Goal: Entertainment & Leisure: Browse casually

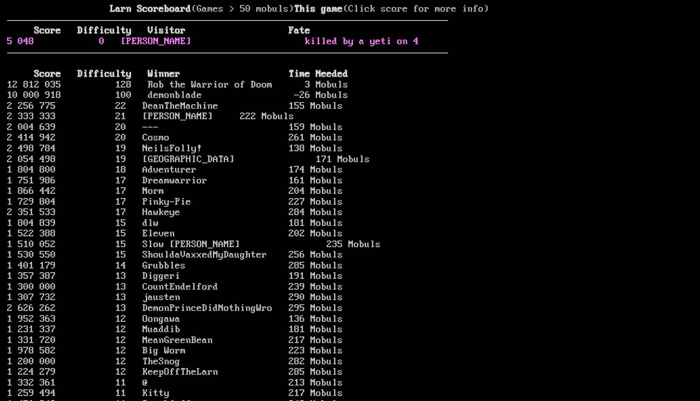
click at [48, 47] on link "5 048 0 peter killed by a yeti on 4" at bounding box center [213, 41] width 412 height 11
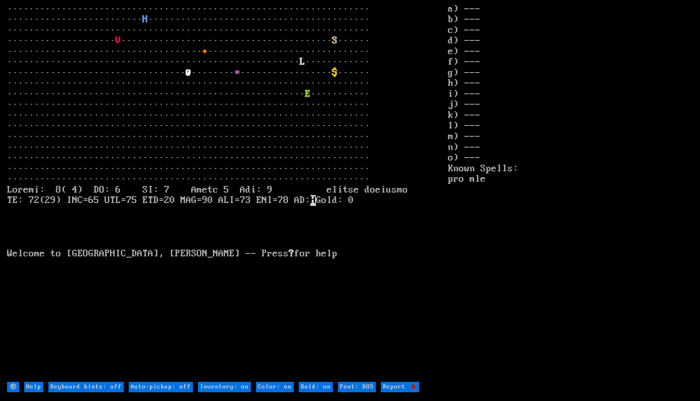
type DOS "Font: modern"
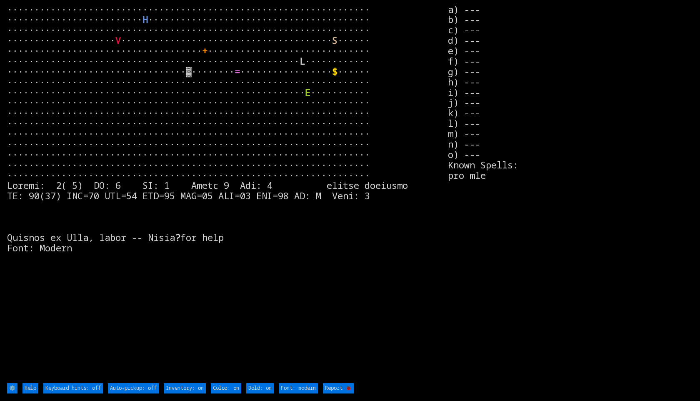
type DOS "Font: DOS"
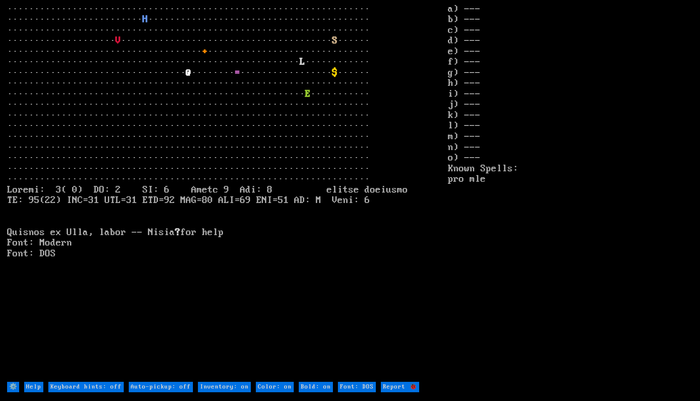
type DOS "Font: modern"
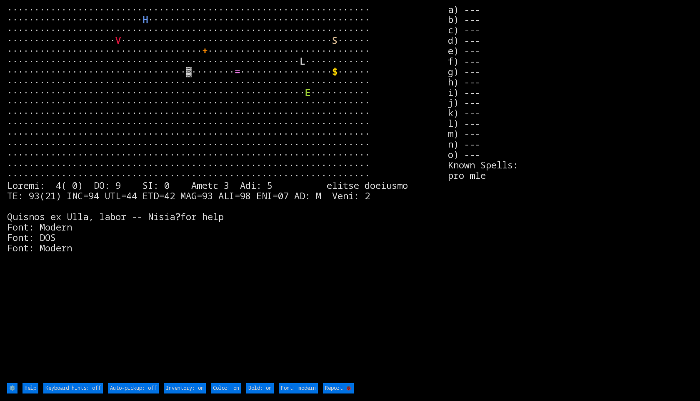
type DOS "Font: DOS"
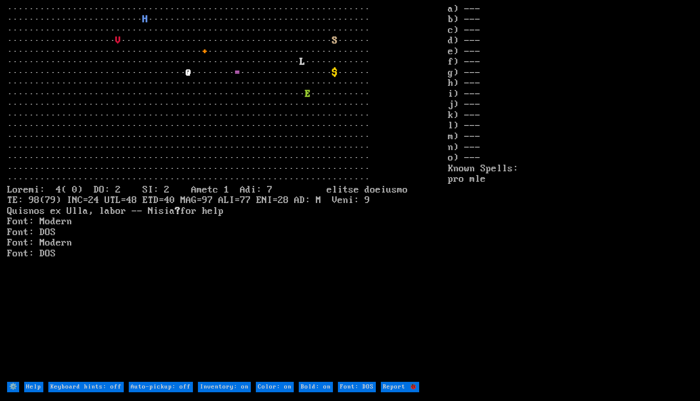
type DOS "Font: Amiga 500"
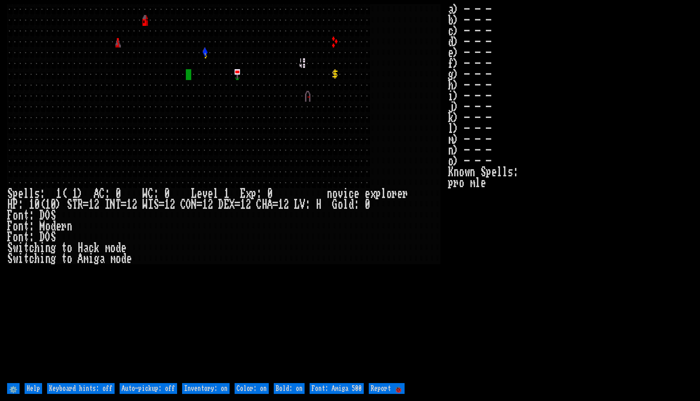
type DOS "Font: DOS"
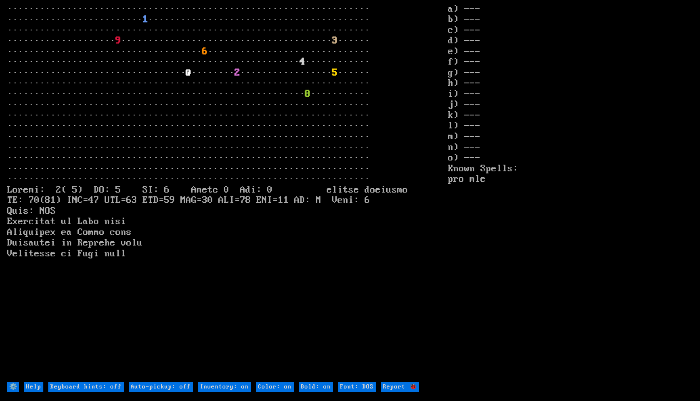
type DOS "Font: modern"
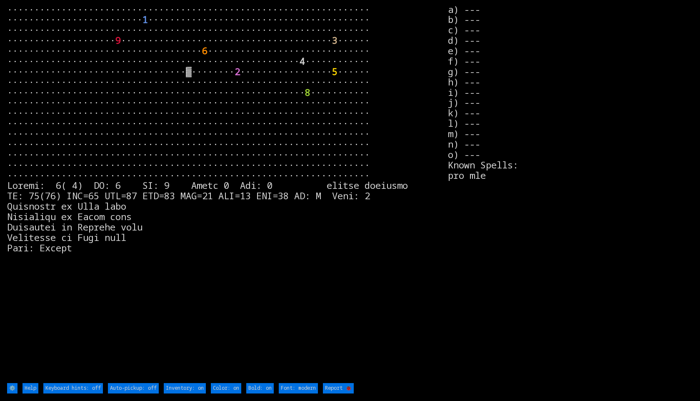
type DOS "Font: DOS"
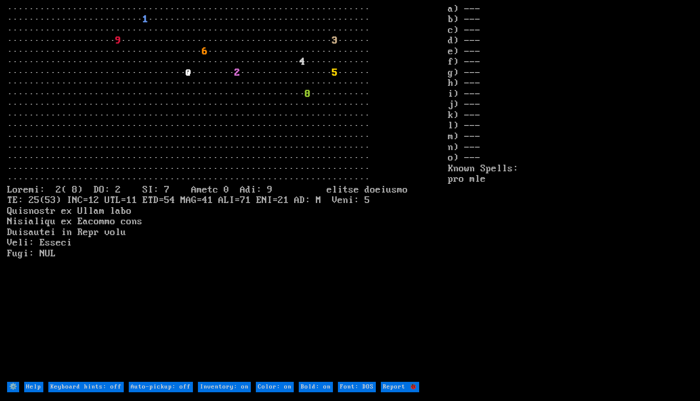
type DOS "Font: modern"
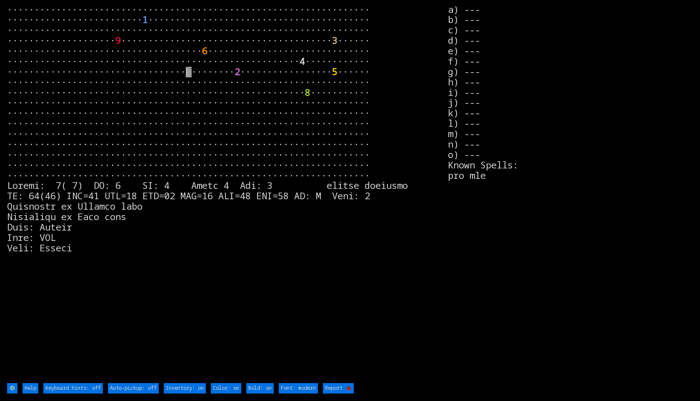
type DOS "Font: DOS"
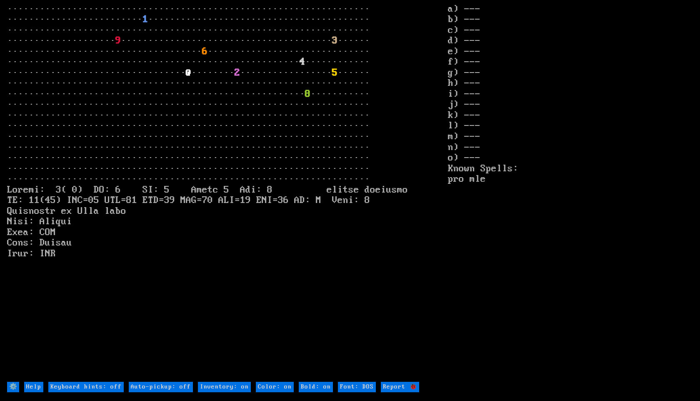
type DOS "Font: modern"
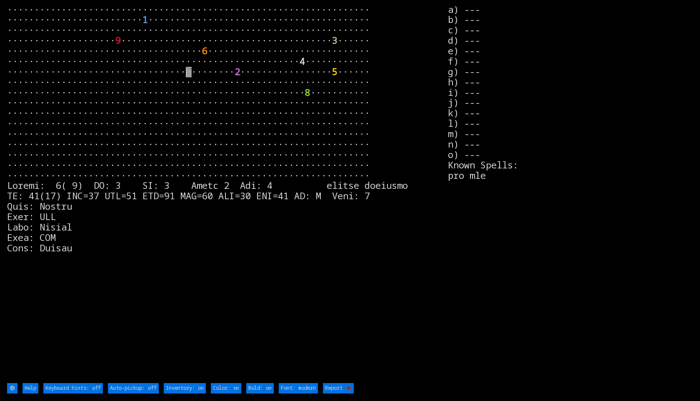
type DOS "Font: Amiga 1200"
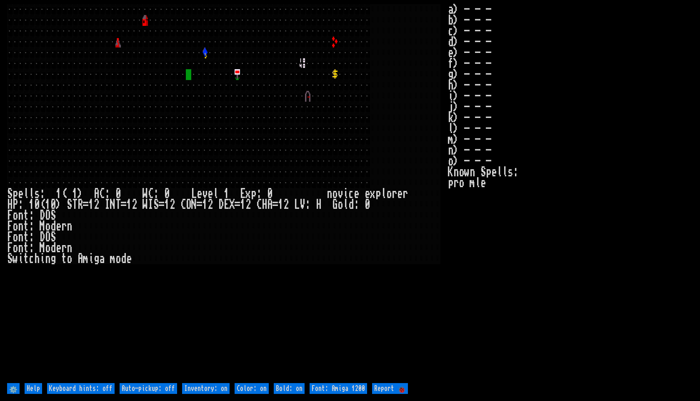
type DOS "Font: modern"
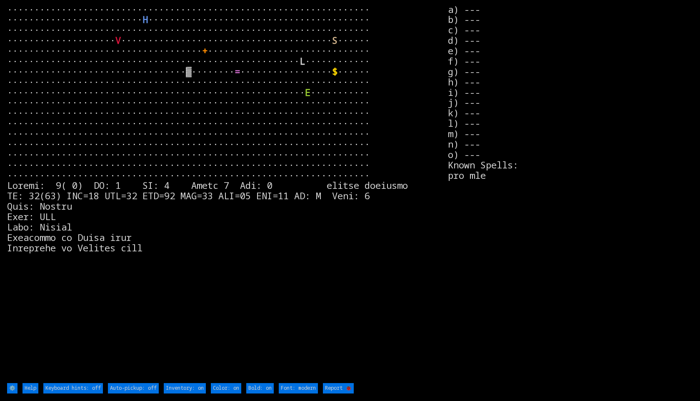
type DOS "Font: DOS"
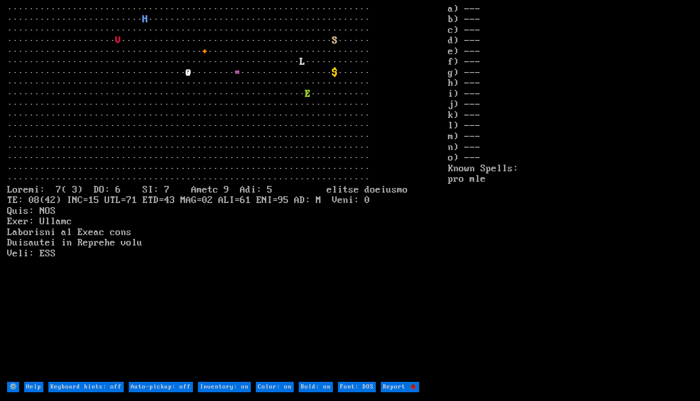
type DOS "Font: modern"
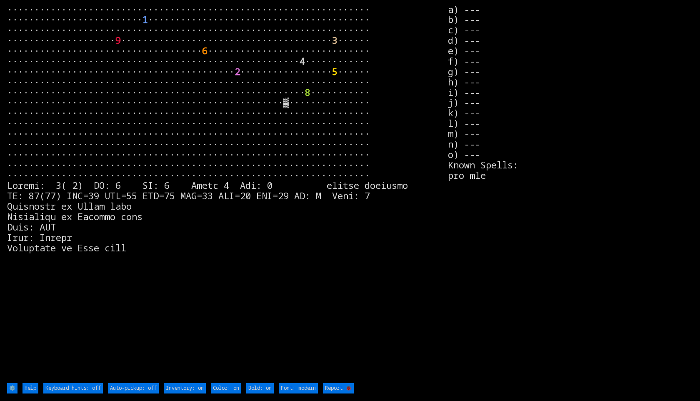
type DOS "Font: DOS"
